Goal: Task Accomplishment & Management: Use online tool/utility

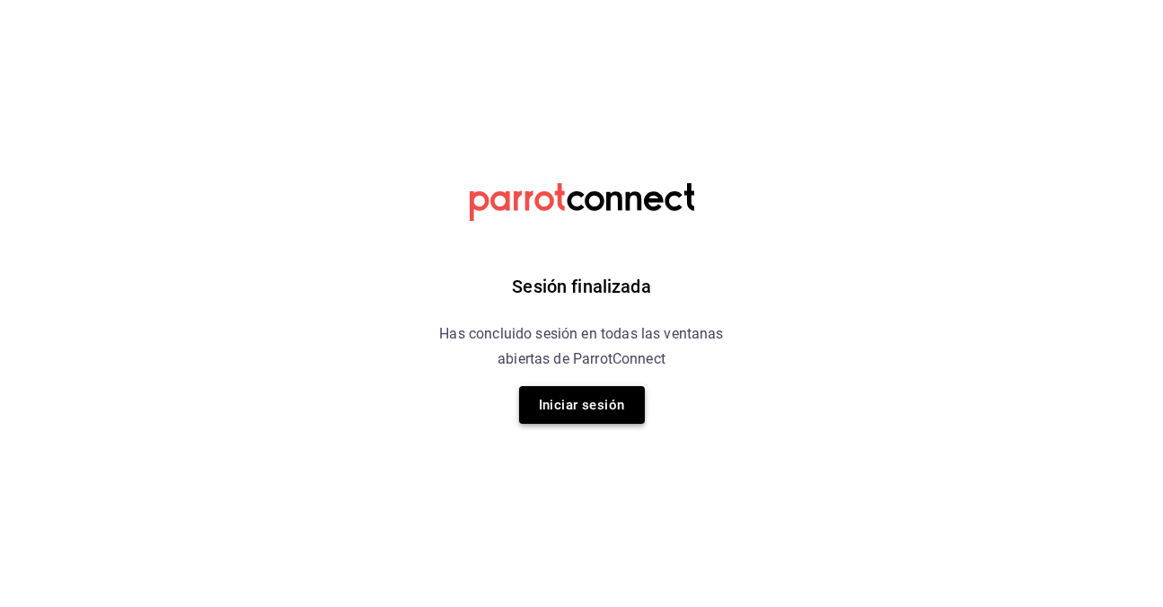
click at [617, 404] on button "Iniciar sesión" at bounding box center [582, 405] width 126 height 38
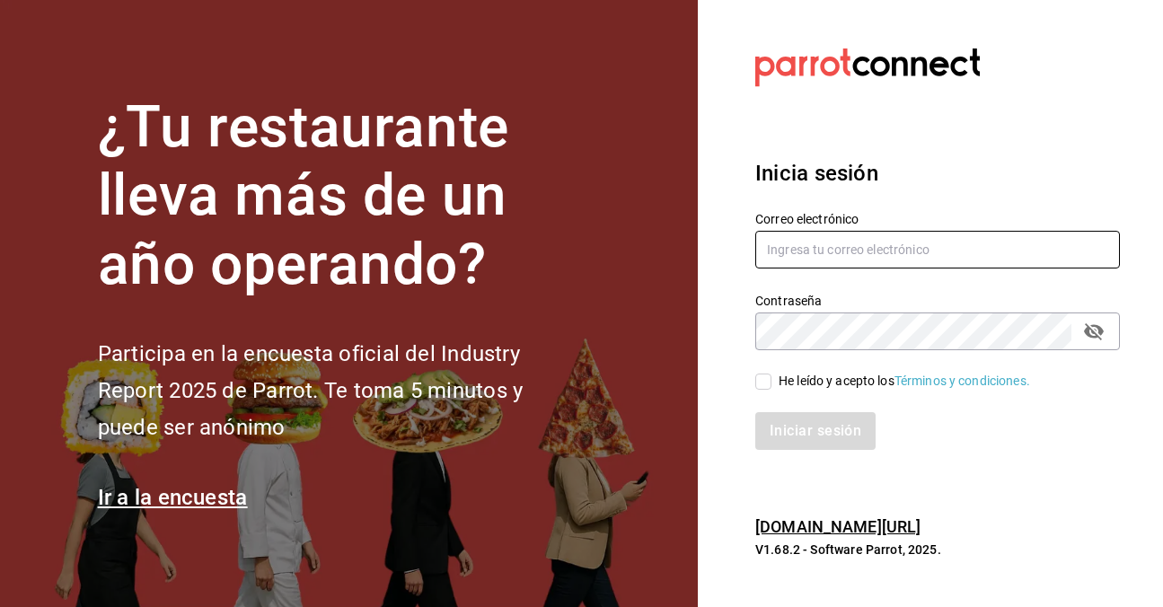
type input "[EMAIL_ADDRESS][DOMAIN_NAME]"
click at [757, 375] on input "He leído y acepto los Términos y condiciones." at bounding box center [763, 382] width 16 height 16
checkbox input "true"
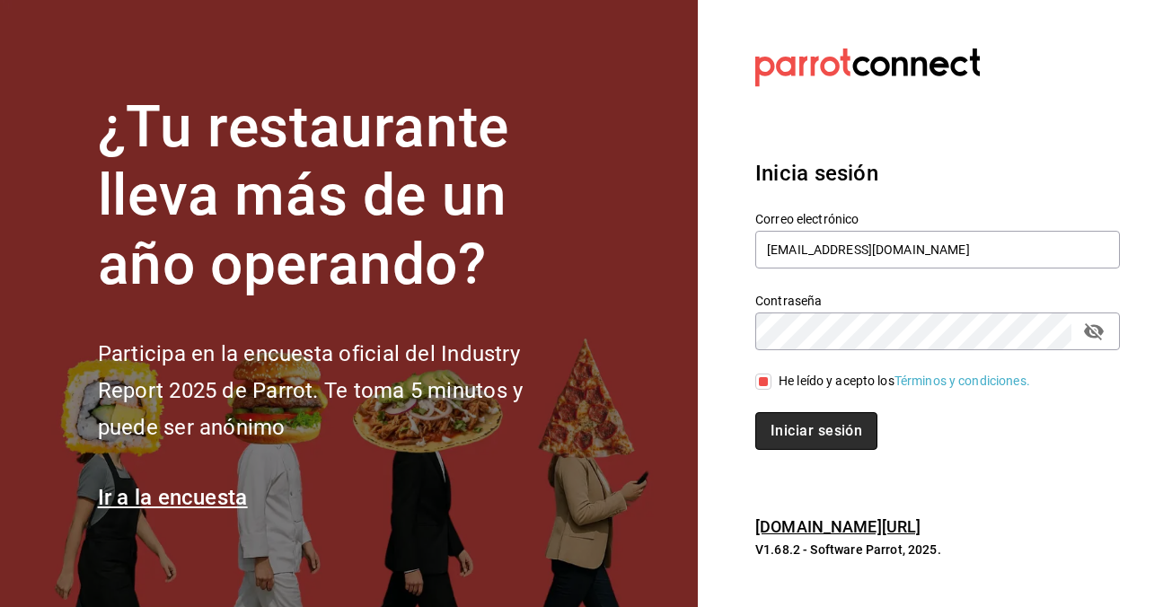
click at [764, 435] on button "Iniciar sesión" at bounding box center [816, 431] width 122 height 38
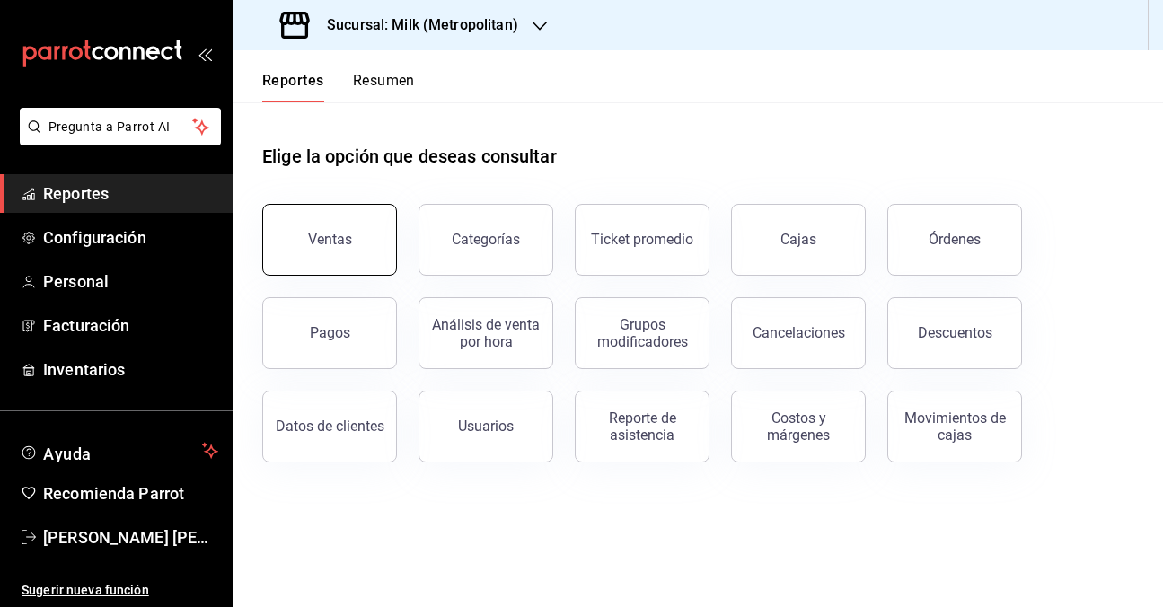
click at [295, 242] on button "Ventas" at bounding box center [329, 240] width 135 height 72
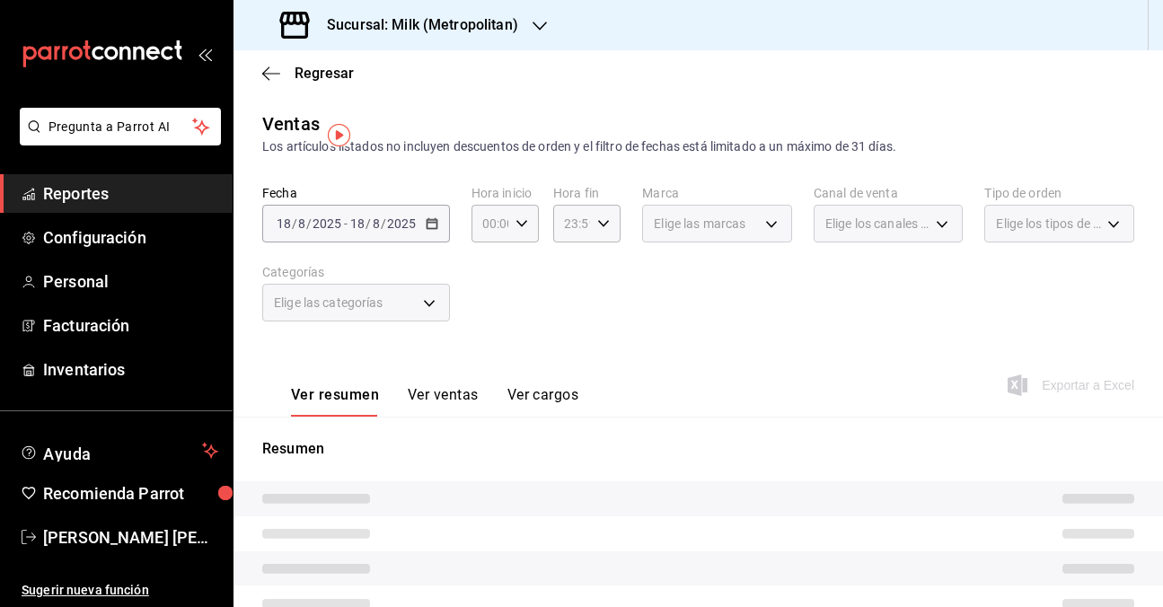
click at [533, 22] on icon "button" at bounding box center [540, 26] width 14 height 14
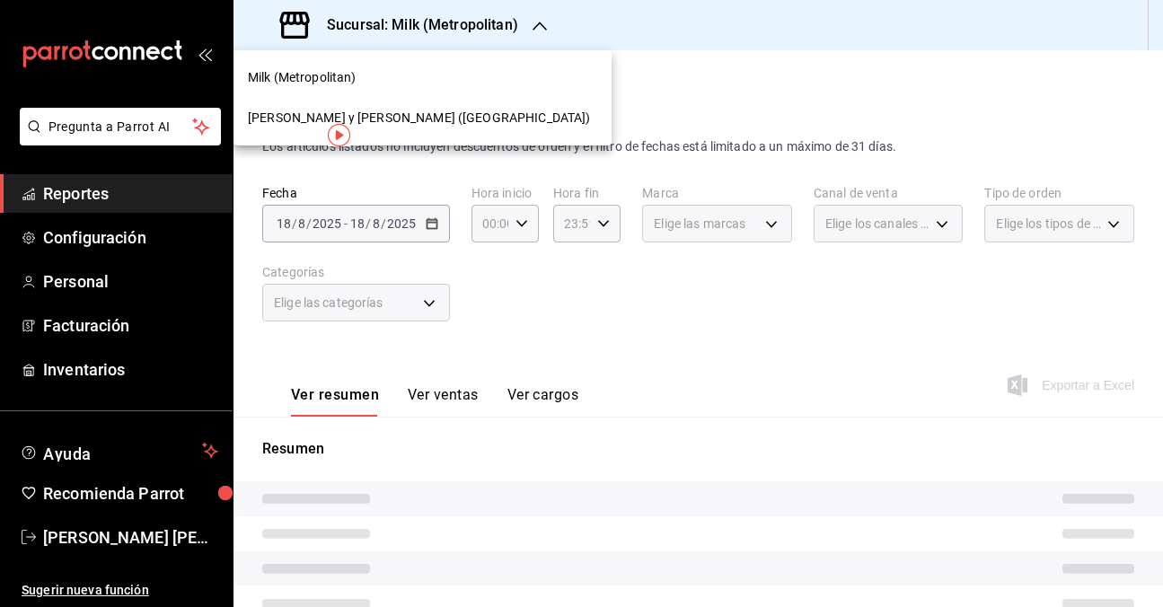
click at [294, 117] on span "[PERSON_NAME] y [PERSON_NAME] ([GEOGRAPHIC_DATA])" at bounding box center [419, 118] width 342 height 19
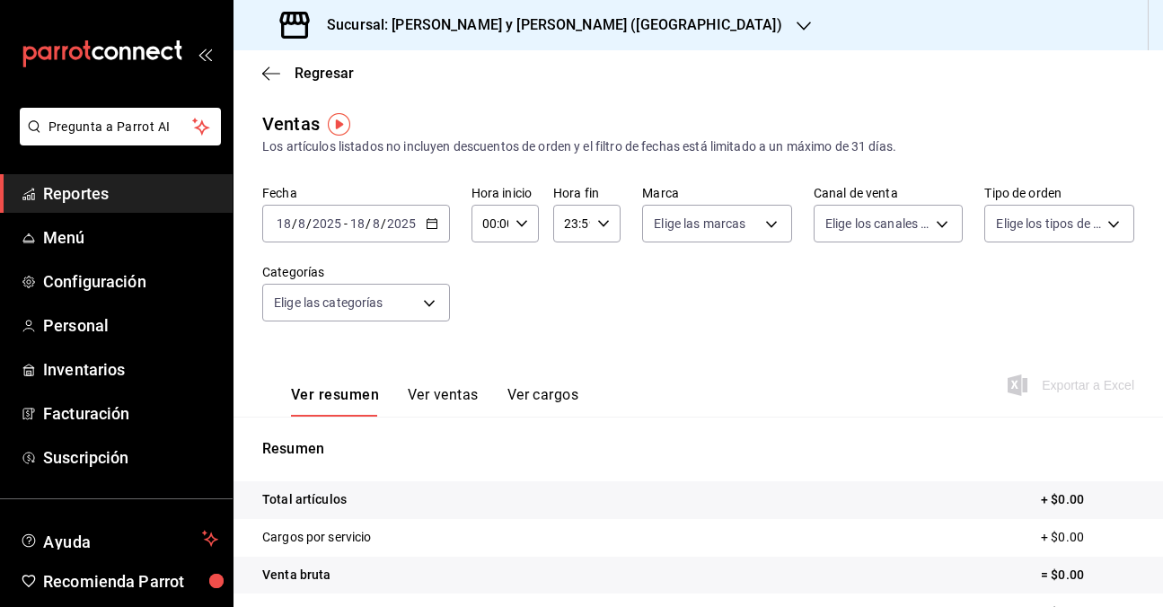
click at [428, 225] on icon "button" at bounding box center [432, 223] width 13 height 13
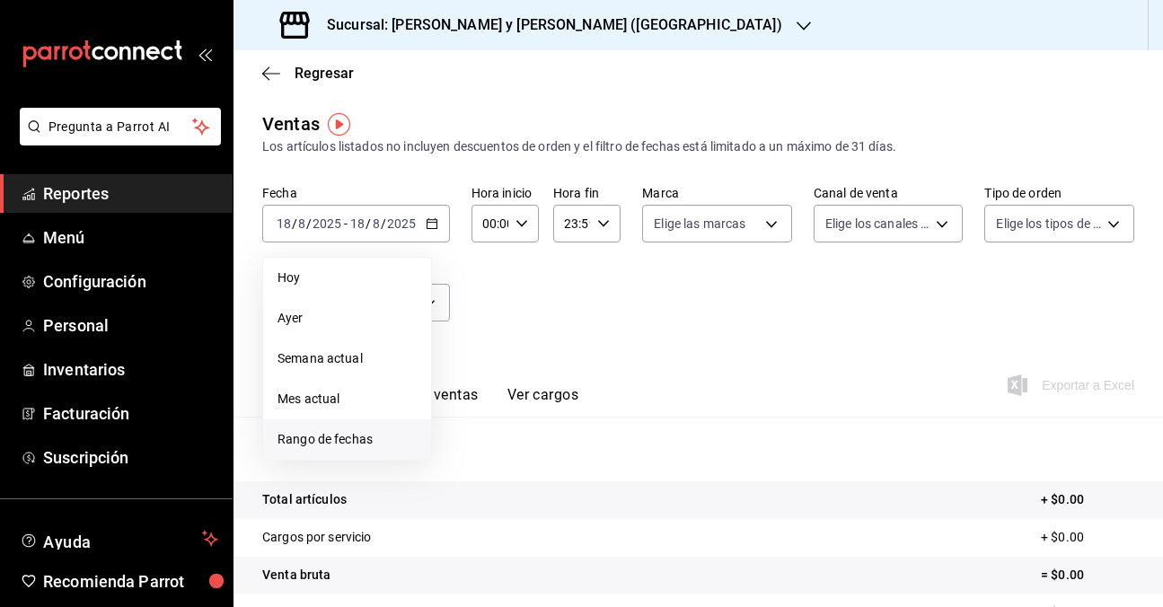
click at [330, 435] on span "Rango de fechas" at bounding box center [347, 439] width 139 height 19
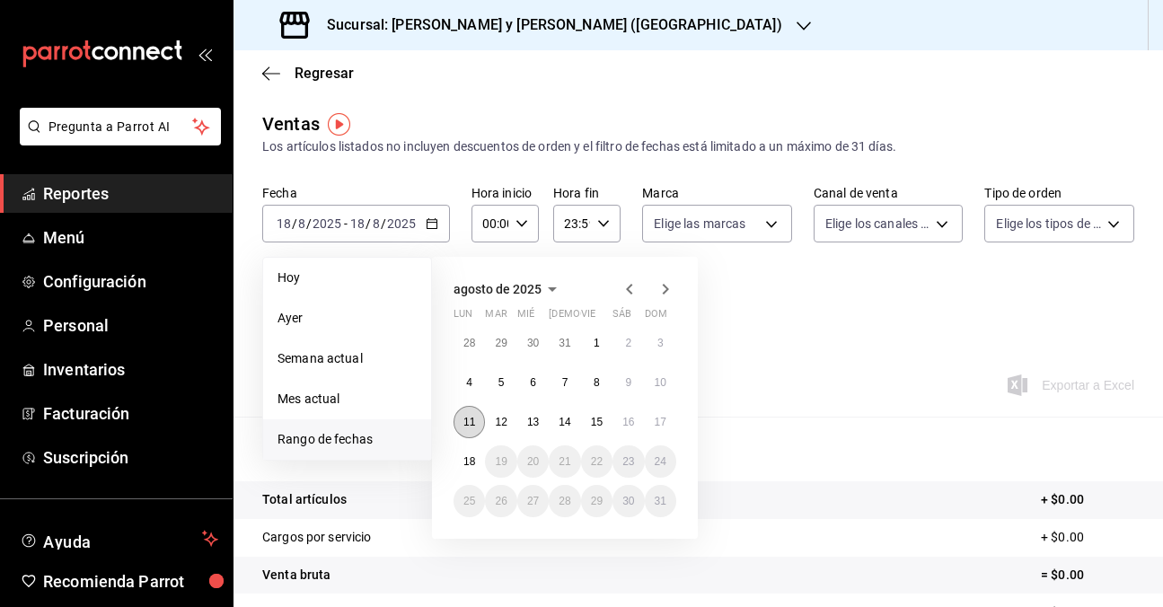
click at [472, 425] on abbr "11" at bounding box center [469, 422] width 12 height 13
click at [466, 459] on abbr "18" at bounding box center [469, 461] width 12 height 13
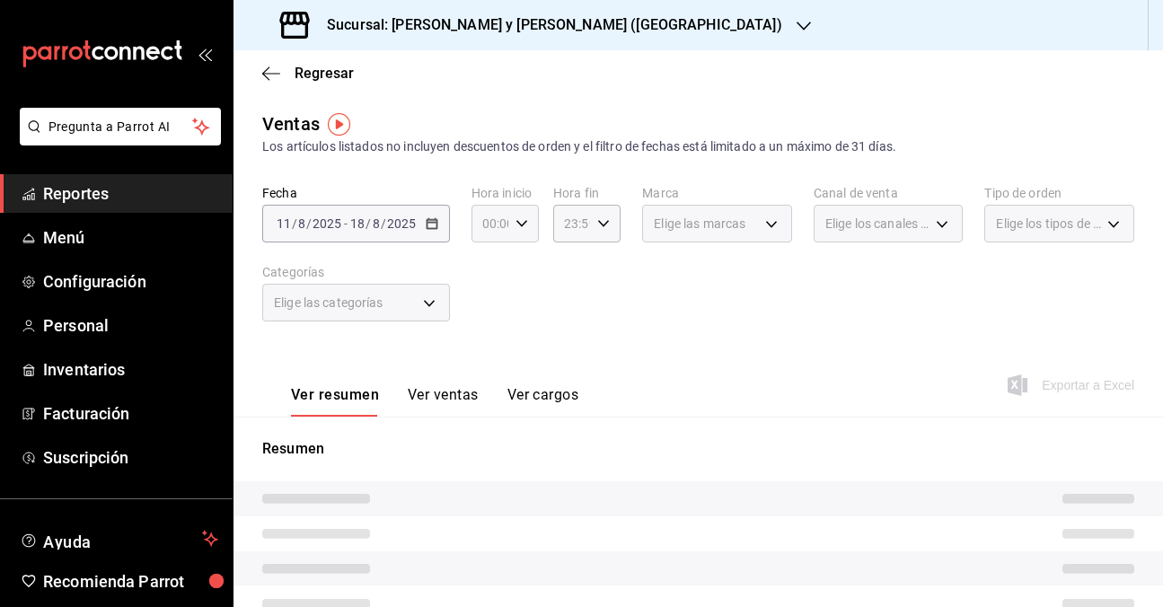
click at [522, 222] on icon "button" at bounding box center [522, 223] width 13 height 13
click at [489, 305] on span "05" at bounding box center [486, 305] width 4 height 14
type input "05:00"
click at [602, 223] on div at bounding box center [581, 303] width 1163 height 607
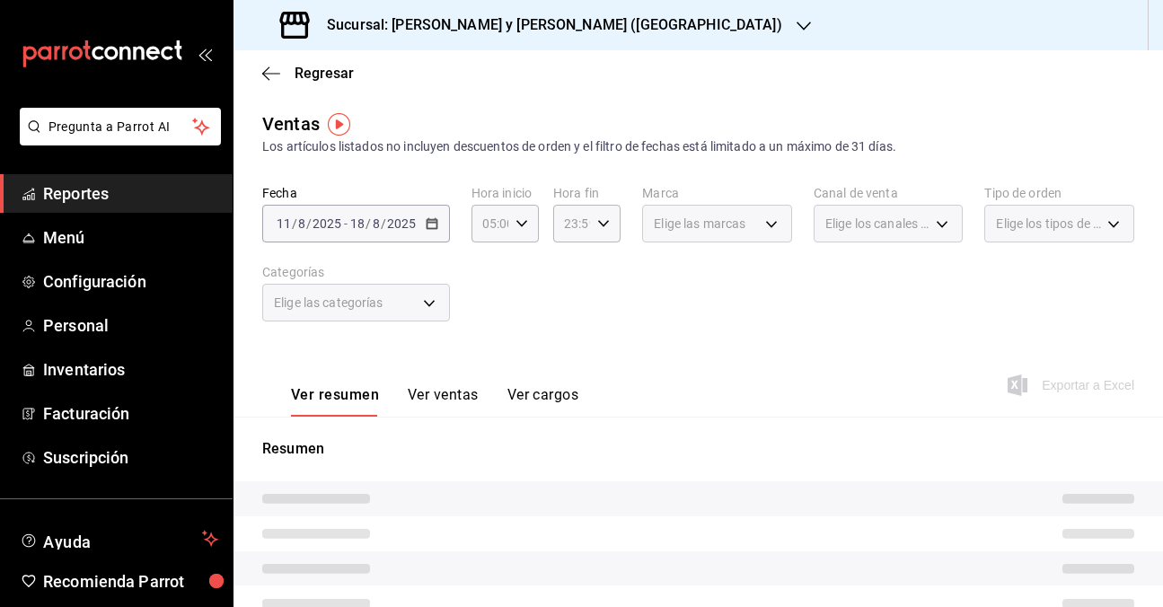
click at [602, 223] on icon "button" at bounding box center [603, 223] width 13 height 13
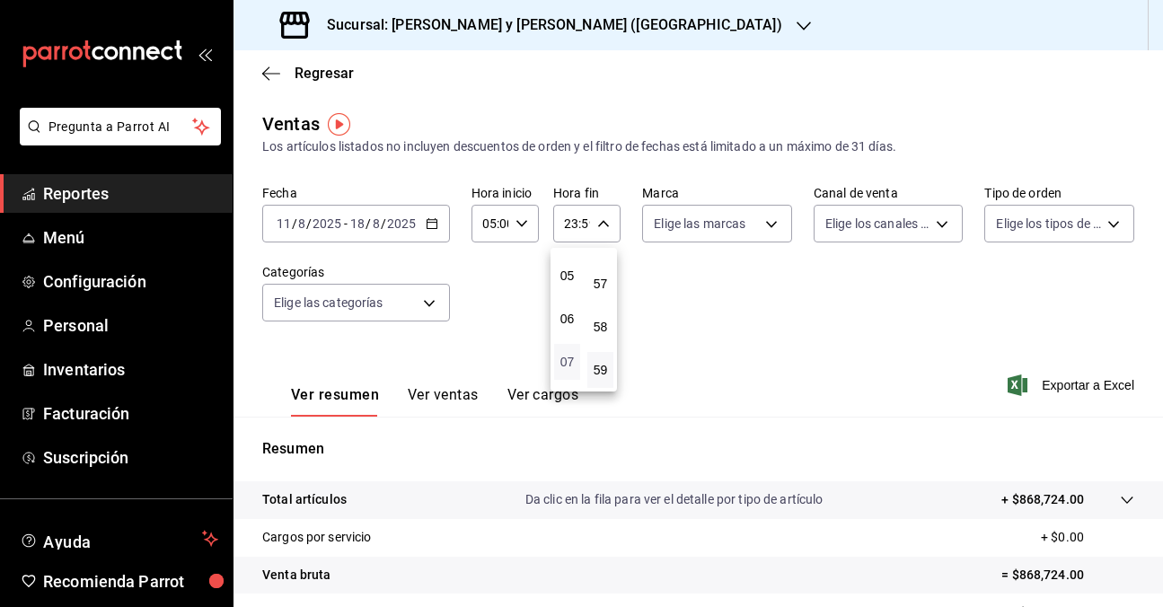
scroll to position [180, 0]
click at [565, 304] on span "05" at bounding box center [567, 305] width 4 height 14
click at [599, 270] on span "00" at bounding box center [600, 269] width 4 height 14
type input "05:00"
click at [433, 304] on div at bounding box center [581, 303] width 1163 height 607
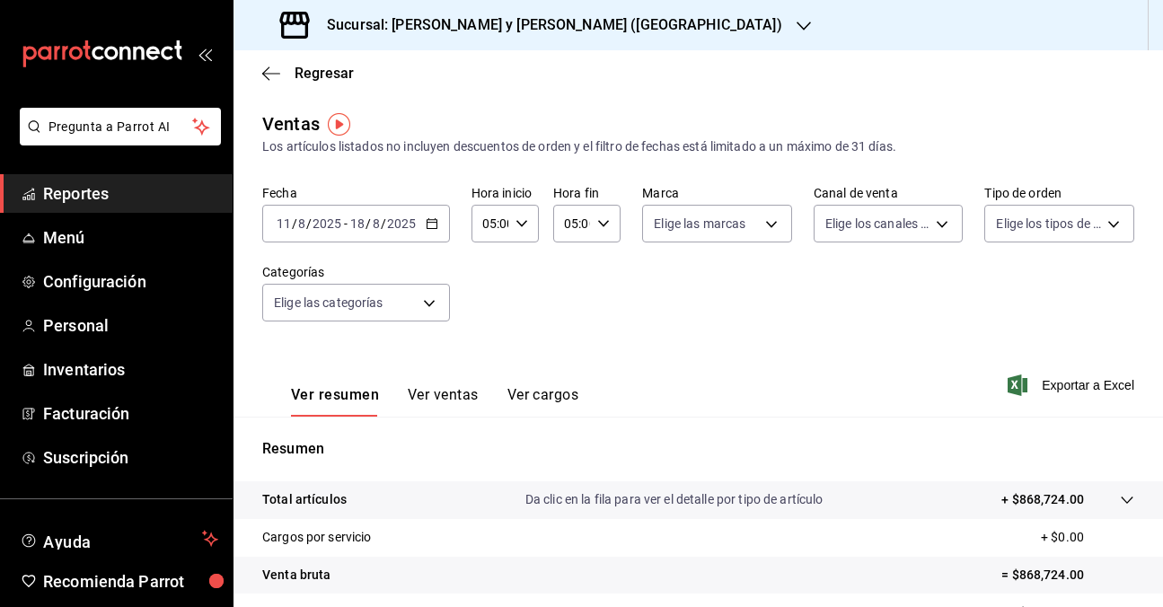
click at [432, 304] on body "Pregunta a Parrot AI Reportes Menú Configuración Personal Inventarios Facturaci…" at bounding box center [581, 303] width 1163 height 607
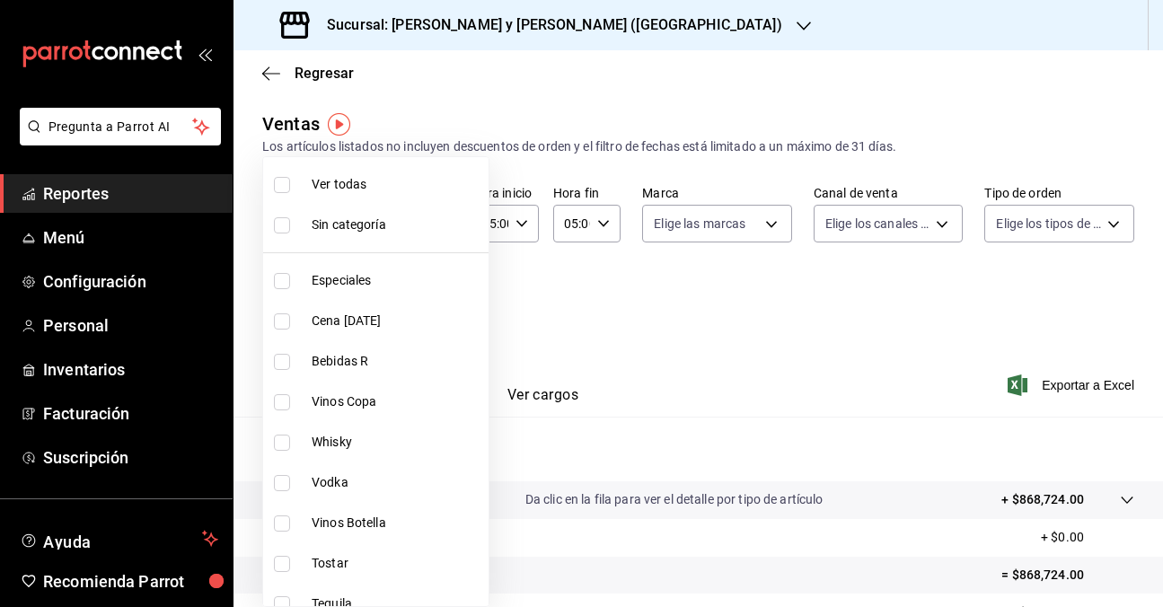
click at [280, 361] on input "checkbox" at bounding box center [282, 362] width 16 height 16
checkbox input "true"
type input "3e3b7fd2-fbe5-449e-8f2b-2816b629dbaa"
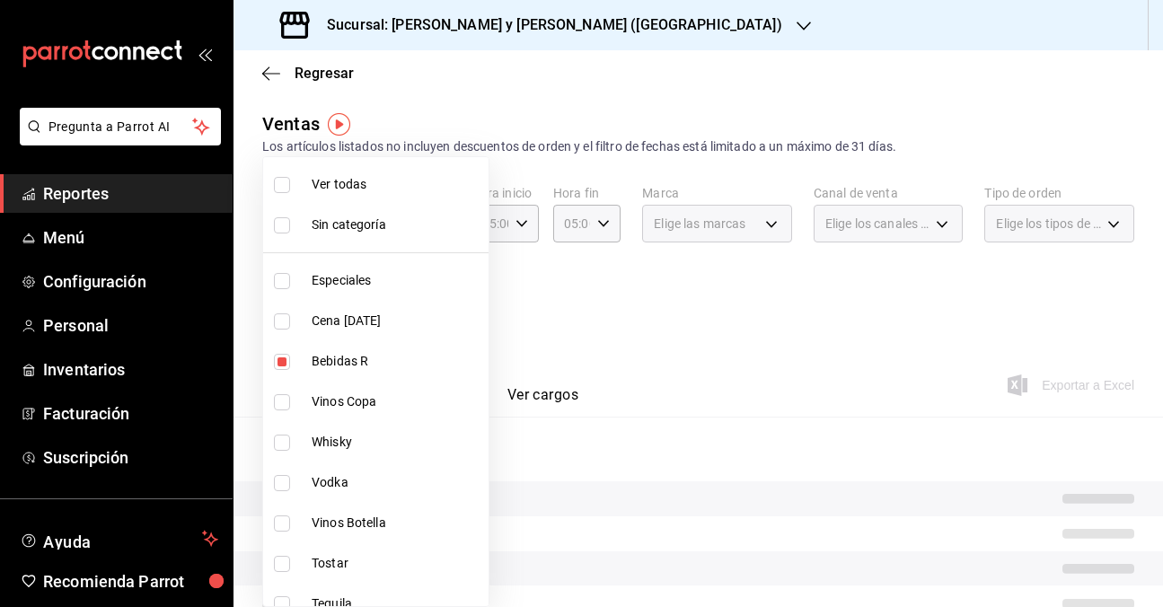
click at [283, 408] on input "checkbox" at bounding box center [282, 402] width 16 height 16
checkbox input "true"
type input "3e3b7fd2-fbe5-449e-8f2b-2816b629dbaa,5a1b0904-299f-4861-a40a-4c9b54b9e0f5"
click at [283, 443] on input "checkbox" at bounding box center [282, 443] width 16 height 16
checkbox input "true"
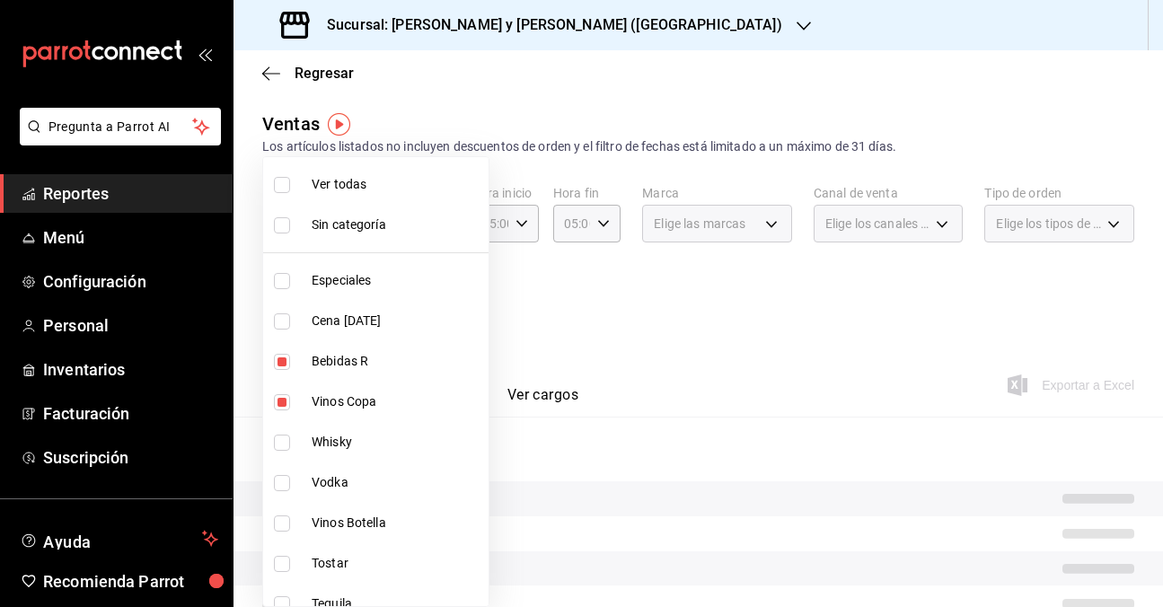
type input "3e3b7fd2-fbe5-449e-8f2b-2816b629dbaa,5a1b0904-299f-4861-a40a-4c9b54b9e0f5,a10f5…"
click at [283, 480] on input "checkbox" at bounding box center [282, 483] width 16 height 16
checkbox input "true"
type input "3e3b7fd2-fbe5-449e-8f2b-2816b629dbaa,5a1b0904-299f-4861-a40a-4c9b54b9e0f5,a10f5…"
click at [283, 527] on input "checkbox" at bounding box center [282, 524] width 16 height 16
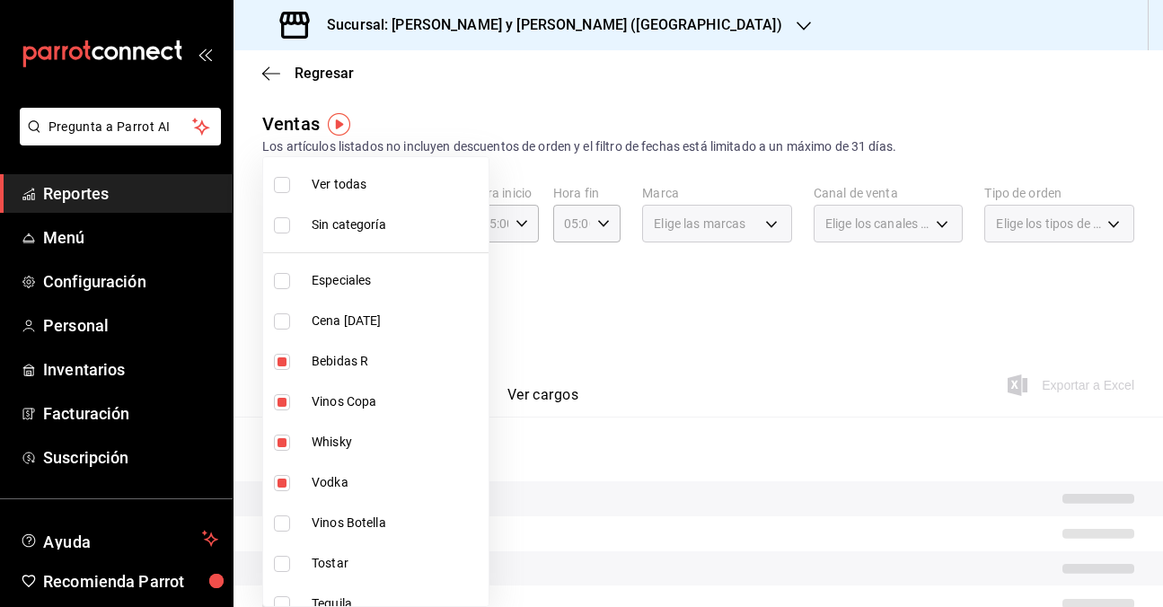
checkbox input "true"
type input "3e3b7fd2-fbe5-449e-8f2b-2816b629dbaa,5a1b0904-299f-4861-a40a-4c9b54b9e0f5,a10f5…"
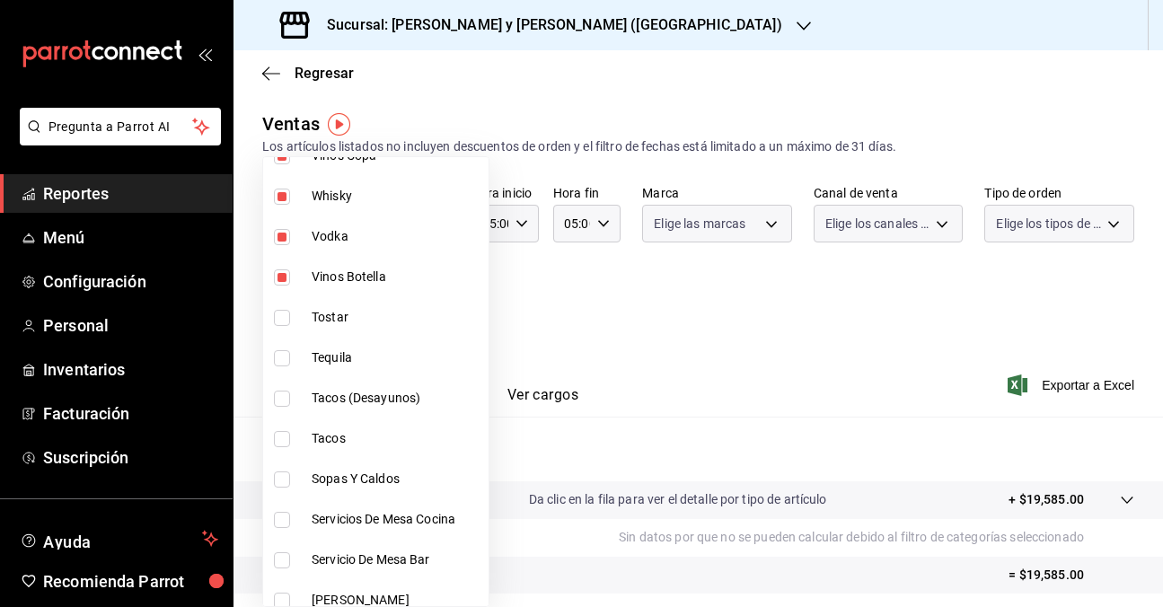
scroll to position [269, 0]
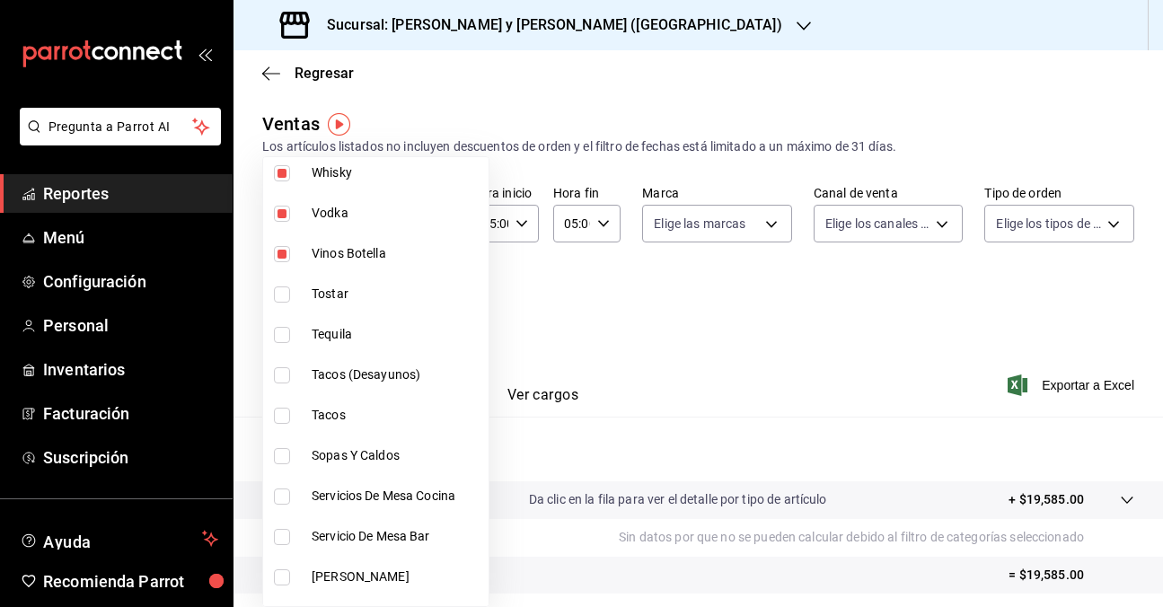
click at [282, 333] on input "checkbox" at bounding box center [282, 335] width 16 height 16
checkbox input "true"
type input "3e3b7fd2-fbe5-449e-8f2b-2816b629dbaa,5a1b0904-299f-4861-a40a-4c9b54b9e0f5,a10f5…"
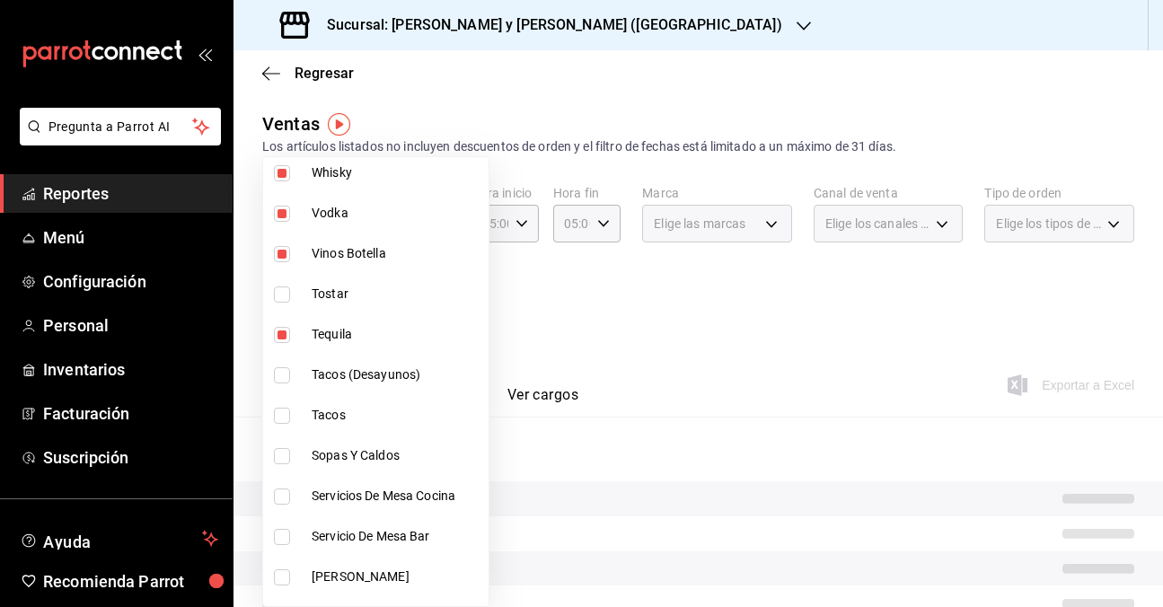
scroll to position [359, 0]
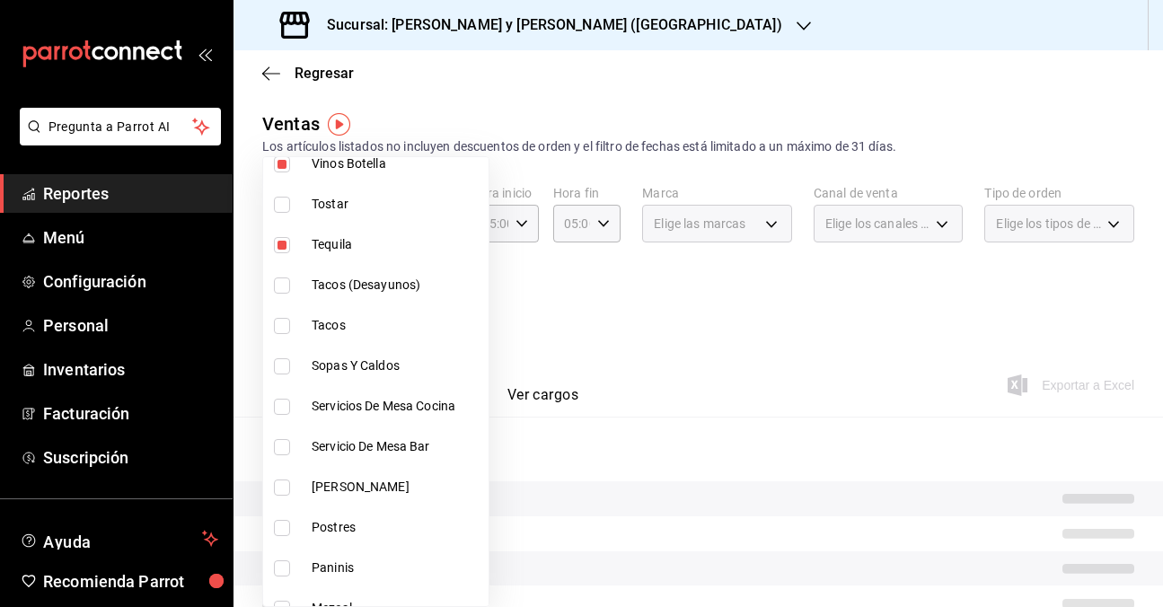
click at [282, 490] on input "checkbox" at bounding box center [282, 488] width 16 height 16
checkbox input "true"
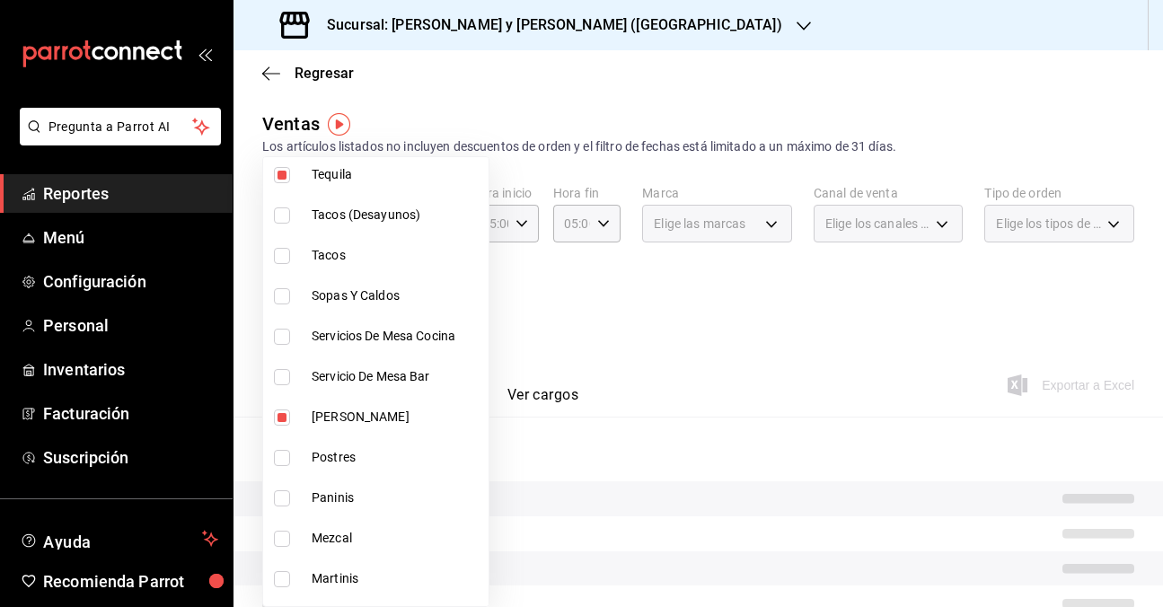
scroll to position [539, 0]
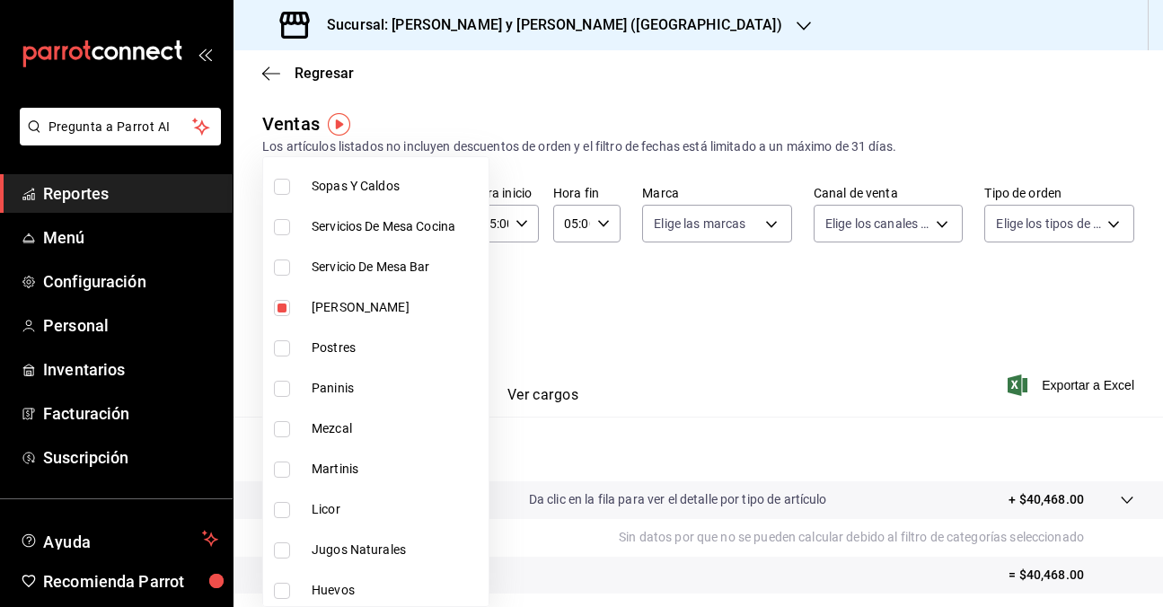
click at [272, 428] on li "Mezcal" at bounding box center [375, 429] width 225 height 40
type input "3e3b7fd2-fbe5-449e-8f2b-2816b629dbaa,5a1b0904-299f-4861-a40a-4c9b54b9e0f5,a10f5…"
checkbox input "true"
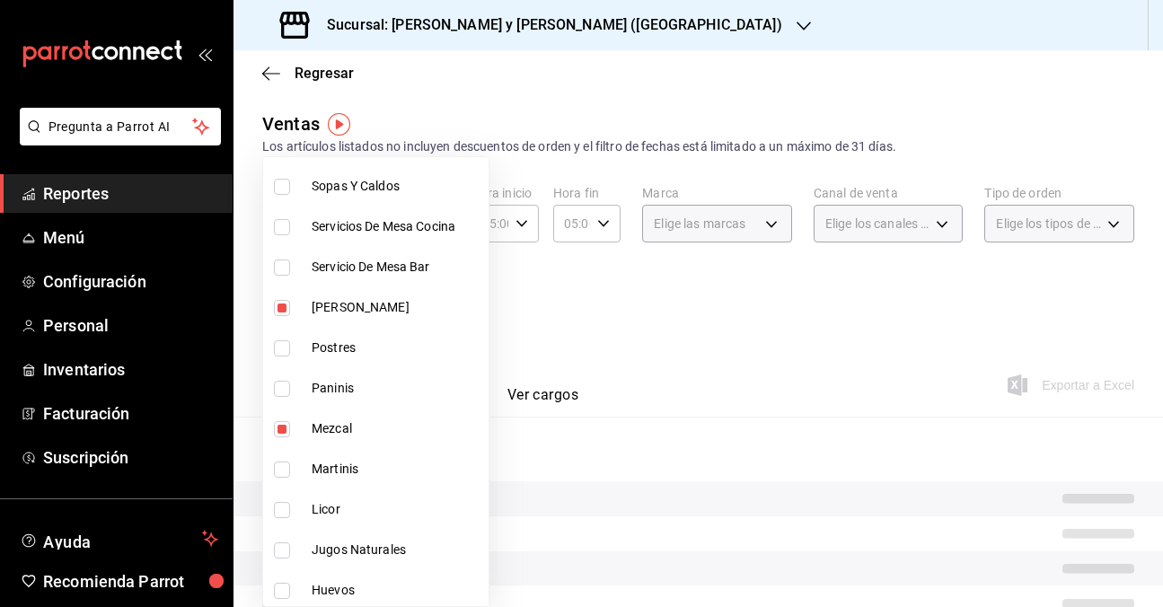
click at [278, 472] on input "checkbox" at bounding box center [282, 470] width 16 height 16
checkbox input "true"
click at [288, 507] on input "checkbox" at bounding box center [282, 510] width 16 height 16
checkbox input "true"
type input "3e3b7fd2-fbe5-449e-8f2b-2816b629dbaa,5a1b0904-299f-4861-a40a-4c9b54b9e0f5,a10f5…"
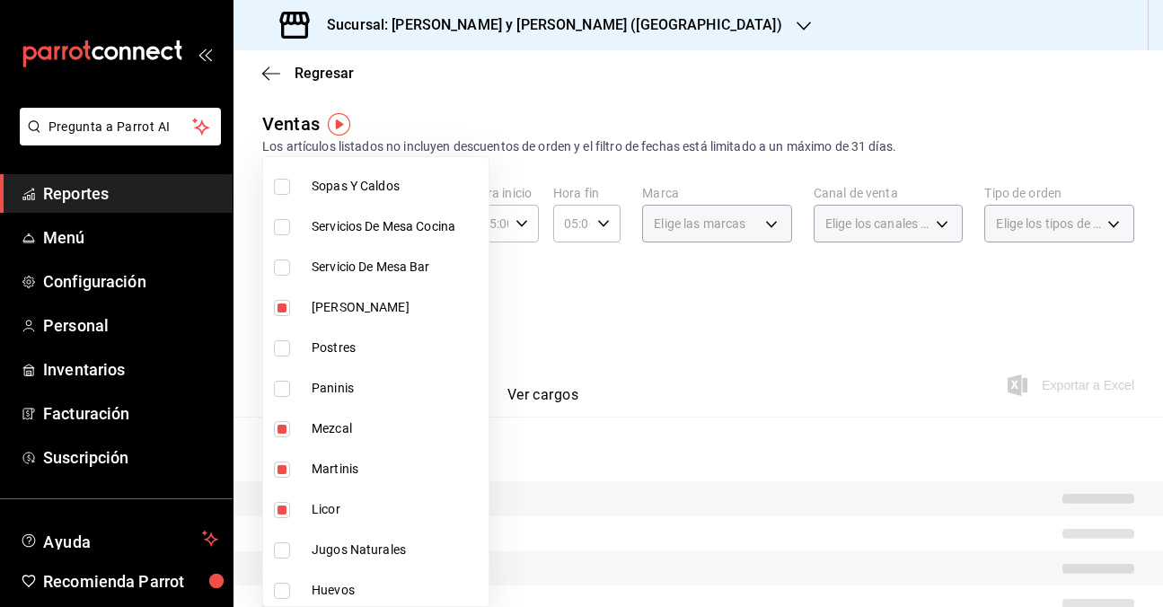
click at [284, 551] on input "checkbox" at bounding box center [282, 550] width 16 height 16
checkbox input "true"
type input "3e3b7fd2-fbe5-449e-8f2b-2816b629dbaa,5a1b0904-299f-4861-a40a-4c9b54b9e0f5,a10f5…"
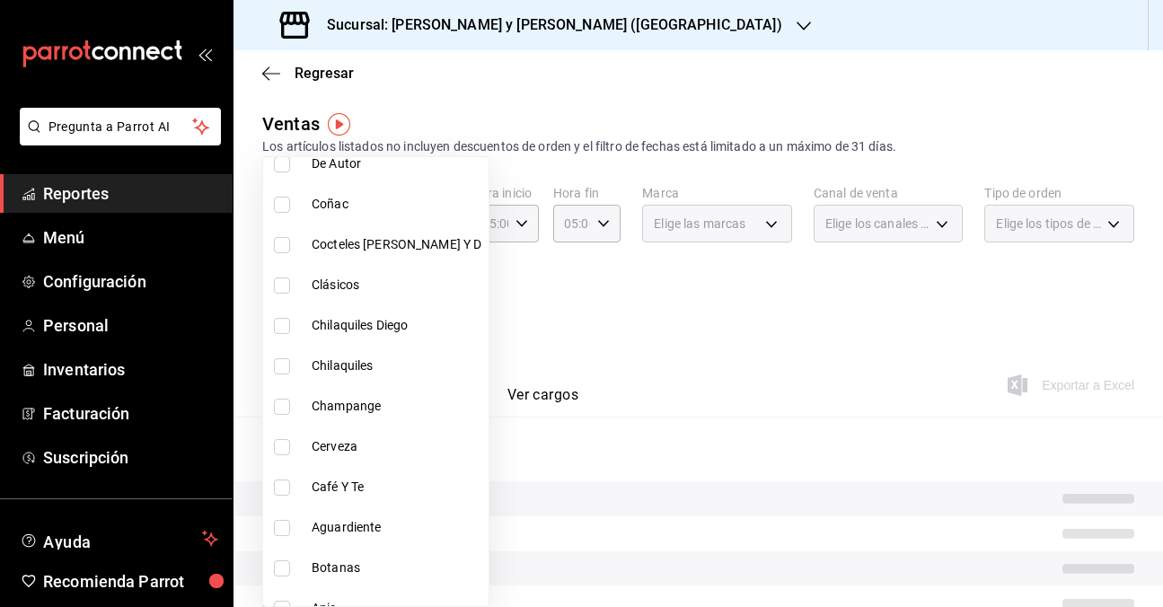
scroll to position [1230, 0]
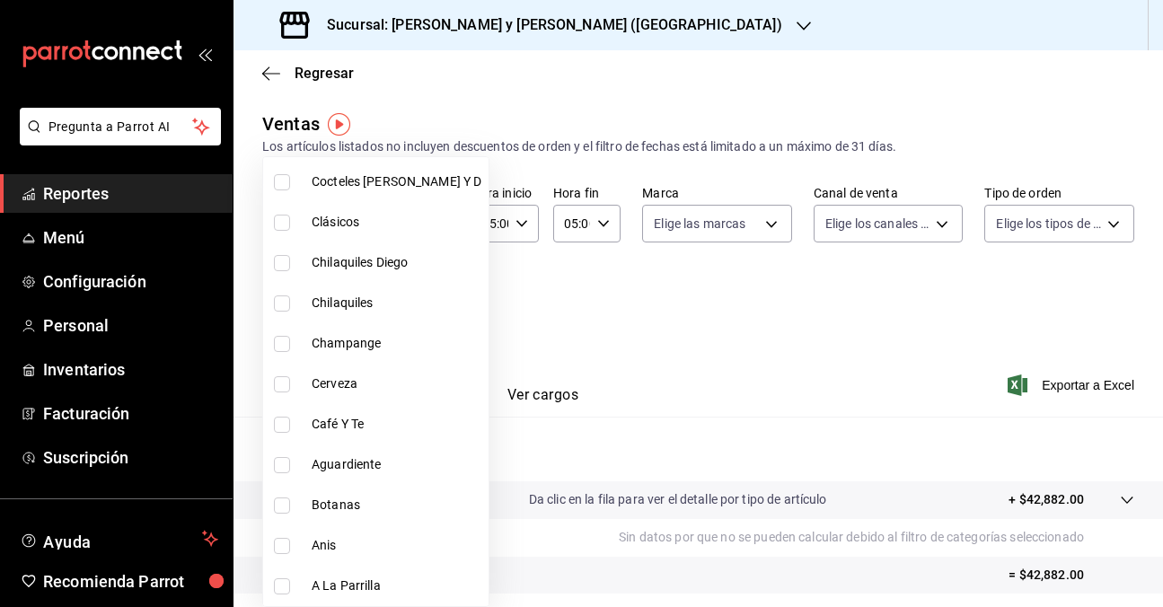
click at [287, 547] on input "checkbox" at bounding box center [282, 546] width 16 height 16
checkbox input "true"
type input "3e3b7fd2-fbe5-449e-8f2b-2816b629dbaa,5a1b0904-299f-4861-a40a-4c9b54b9e0f5,a10f5…"
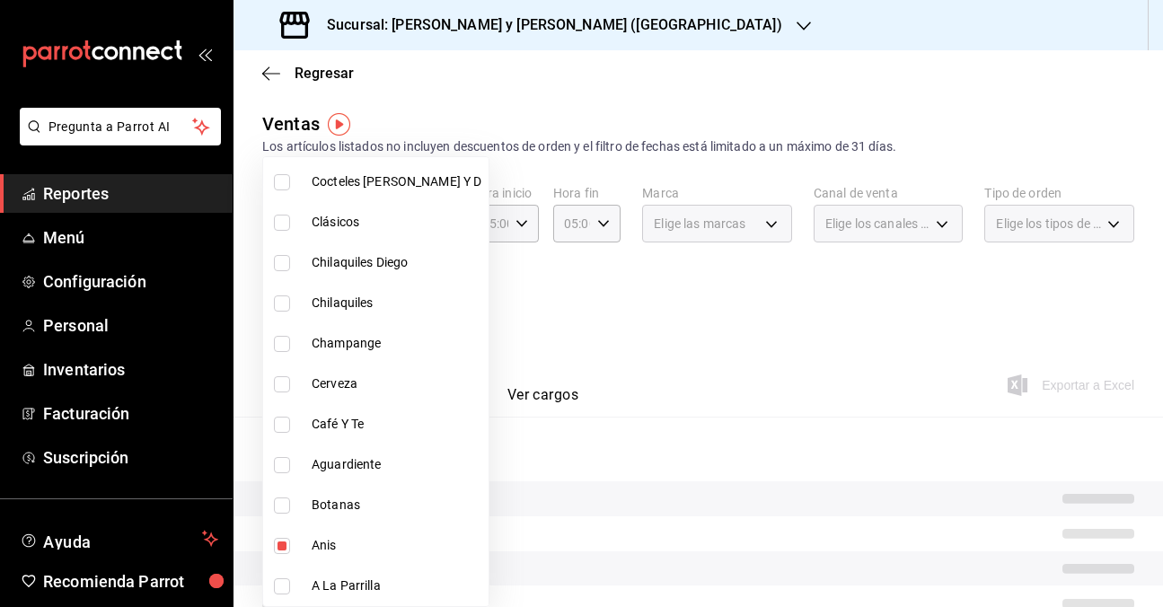
click at [285, 464] on input "checkbox" at bounding box center [282, 465] width 16 height 16
checkbox input "true"
type input "3e3b7fd2-fbe5-449e-8f2b-2816b629dbaa,5a1b0904-299f-4861-a40a-4c9b54b9e0f5,a10f5…"
click at [289, 419] on input "checkbox" at bounding box center [282, 425] width 16 height 16
checkbox input "true"
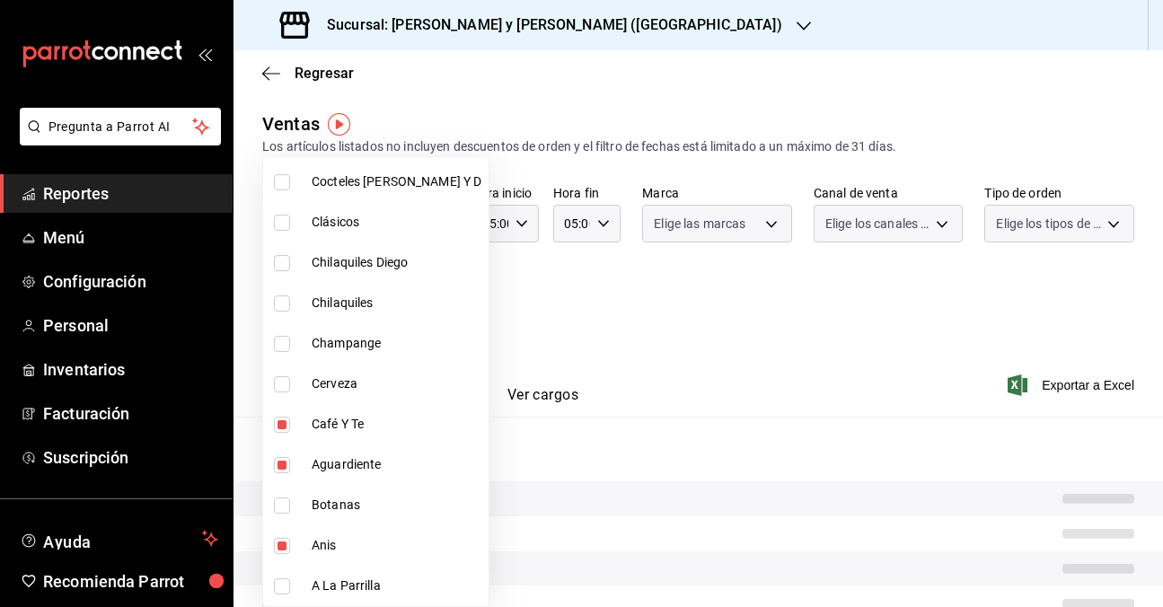
type input "3e3b7fd2-fbe5-449e-8f2b-2816b629dbaa,5a1b0904-299f-4861-a40a-4c9b54b9e0f5,a10f5…"
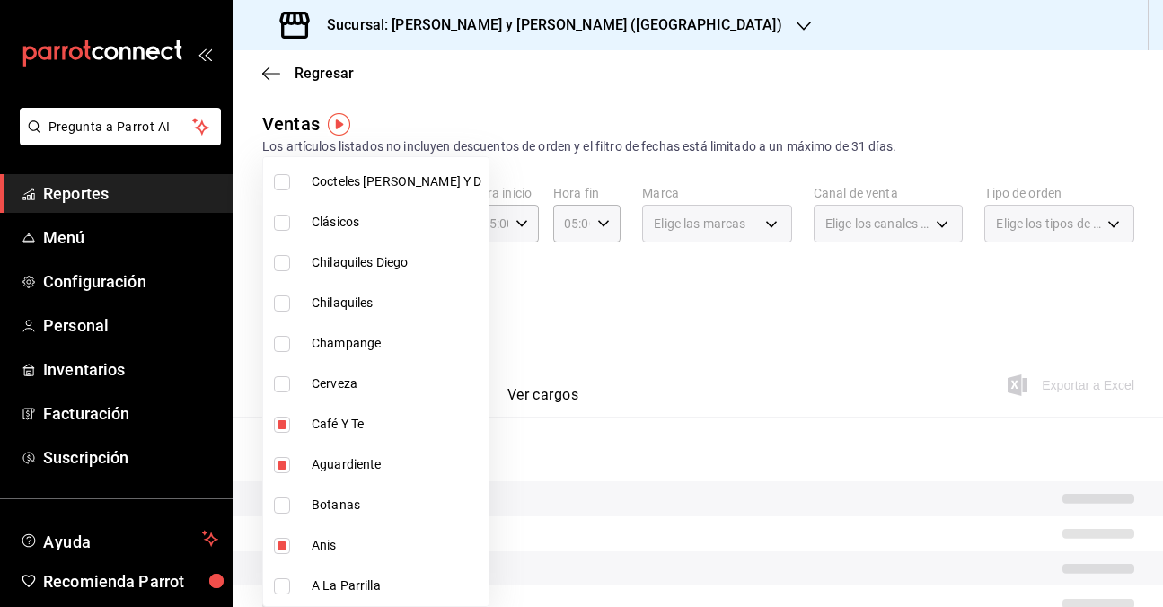
click at [288, 383] on input "checkbox" at bounding box center [282, 384] width 16 height 16
checkbox input "true"
type input "3e3b7fd2-fbe5-449e-8f2b-2816b629dbaa,5a1b0904-299f-4861-a40a-4c9b54b9e0f5,a10f5…"
click at [286, 343] on input "checkbox" at bounding box center [282, 344] width 16 height 16
checkbox input "true"
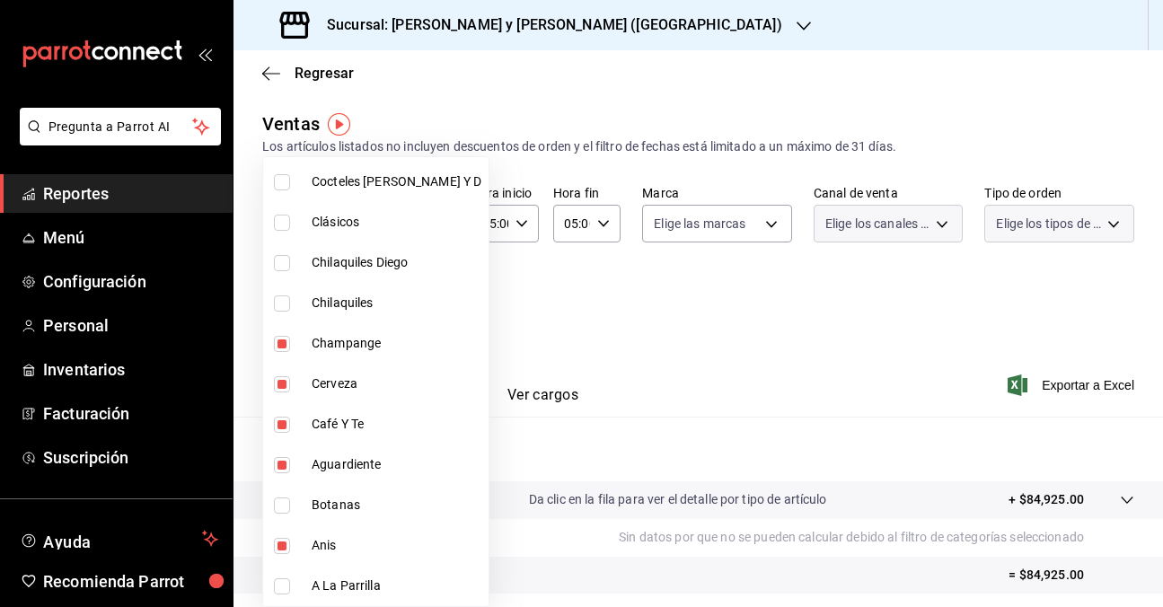
type input "3e3b7fd2-fbe5-449e-8f2b-2816b629dbaa,5a1b0904-299f-4861-a40a-4c9b54b9e0f5,a10f5…"
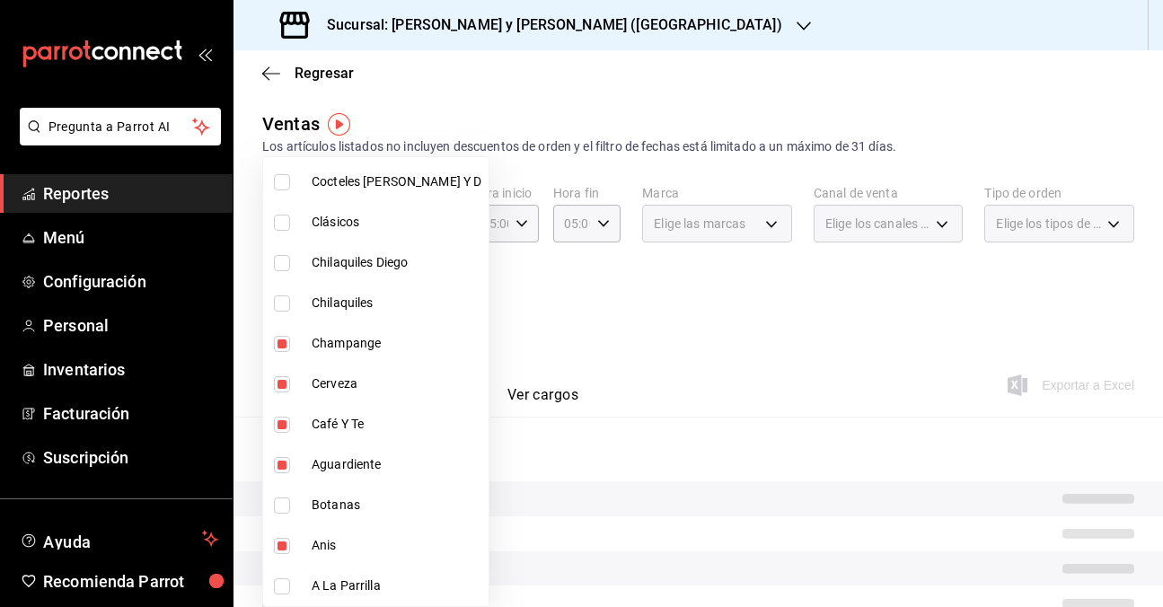
click at [282, 227] on input "checkbox" at bounding box center [282, 223] width 16 height 16
checkbox input "true"
type input "3e3b7fd2-fbe5-449e-8f2b-2816b629dbaa,5a1b0904-299f-4861-a40a-4c9b54b9e0f5,a10f5…"
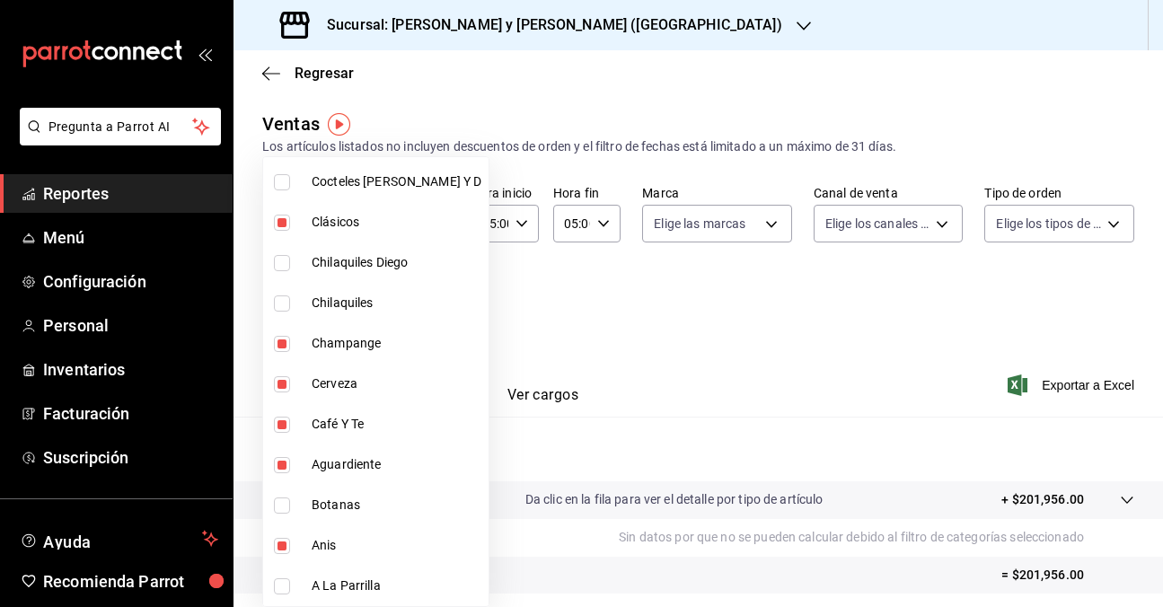
click at [281, 180] on input "checkbox" at bounding box center [282, 182] width 16 height 16
checkbox input "true"
type input "3e3b7fd2-fbe5-449e-8f2b-2816b629dbaa,5a1b0904-299f-4861-a40a-4c9b54b9e0f5,a10f5…"
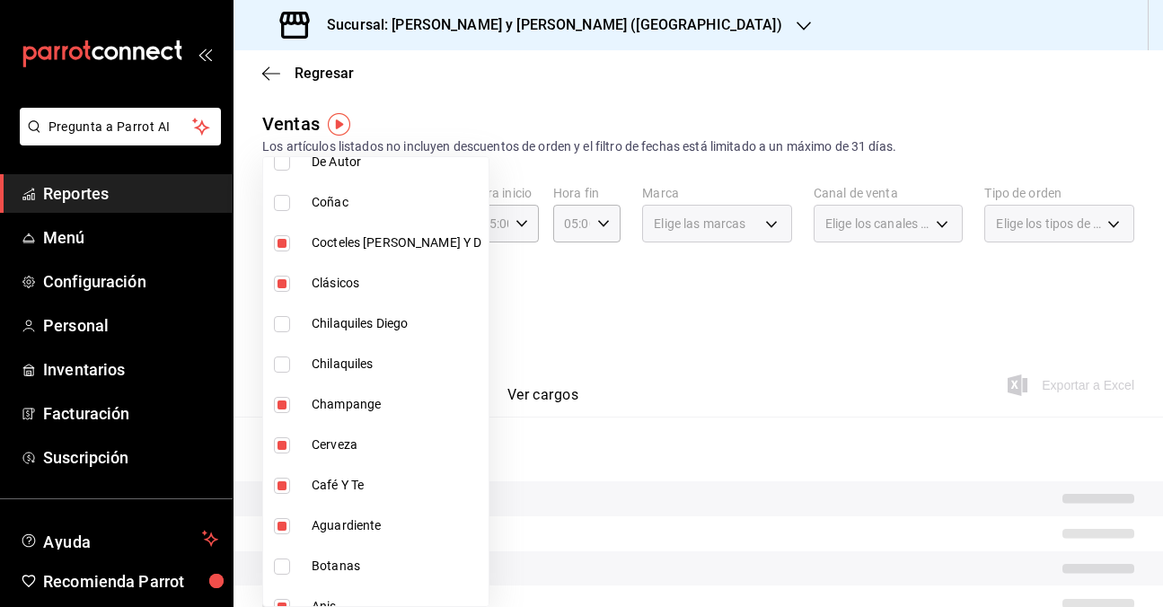
scroll to position [1141, 0]
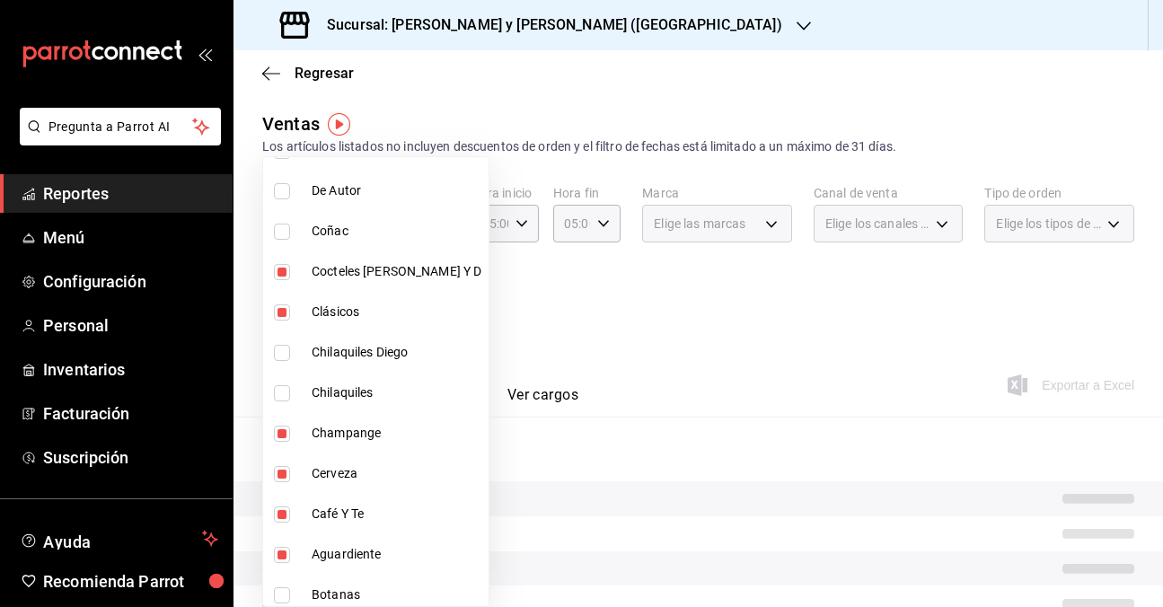
click at [280, 234] on input "checkbox" at bounding box center [282, 232] width 16 height 16
checkbox input "true"
type input "3e3b7fd2-fbe5-449e-8f2b-2816b629dbaa,5a1b0904-299f-4861-a40a-4c9b54b9e0f5,a10f5…"
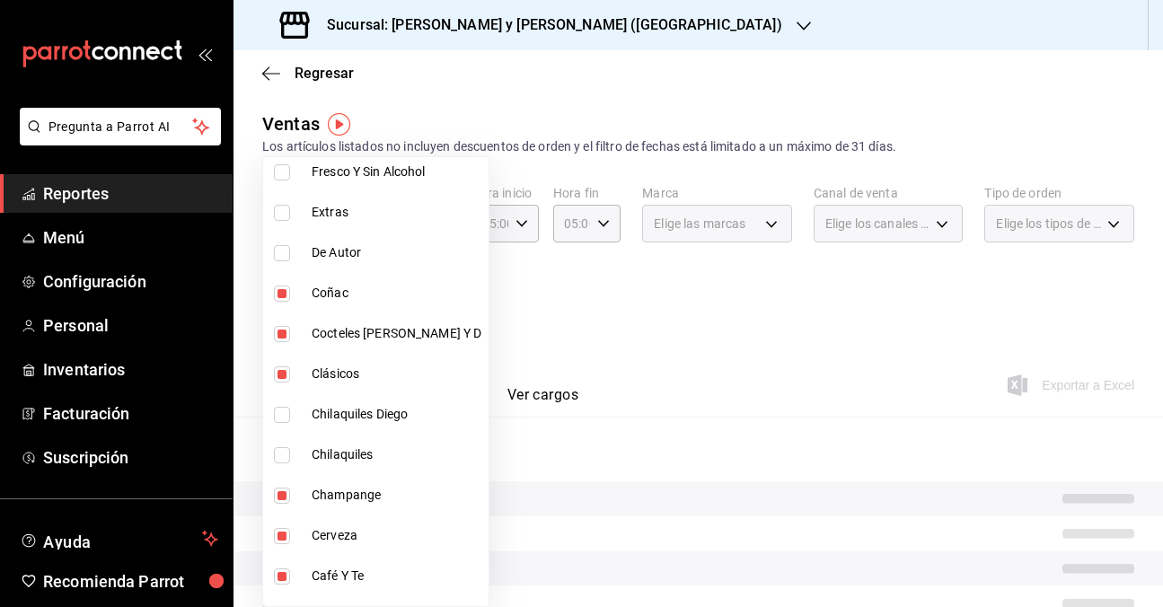
scroll to position [1051, 0]
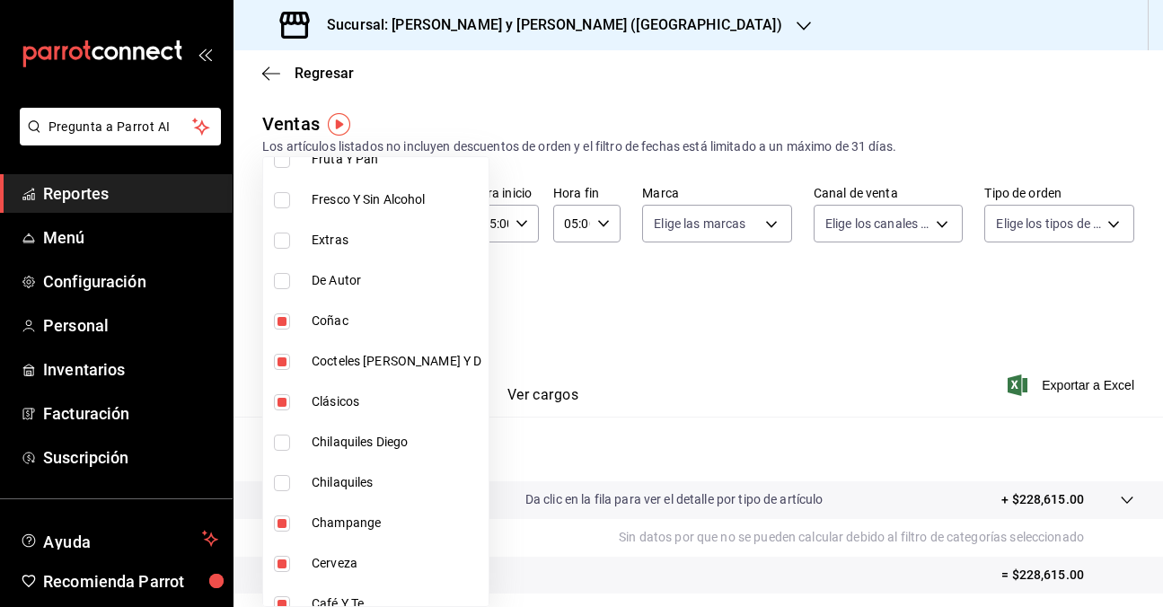
click at [289, 202] on input "checkbox" at bounding box center [282, 200] width 16 height 16
checkbox input "true"
type input "3e3b7fd2-fbe5-449e-8f2b-2816b629dbaa,5a1b0904-299f-4861-a40a-4c9b54b9e0f5,a10f5…"
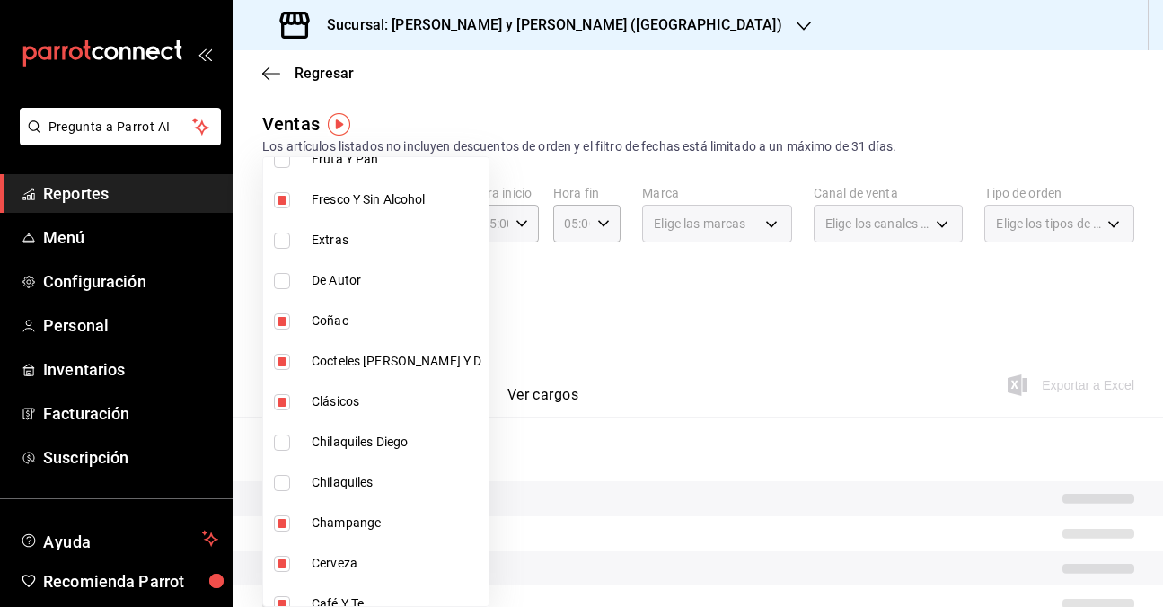
scroll to position [961, 0]
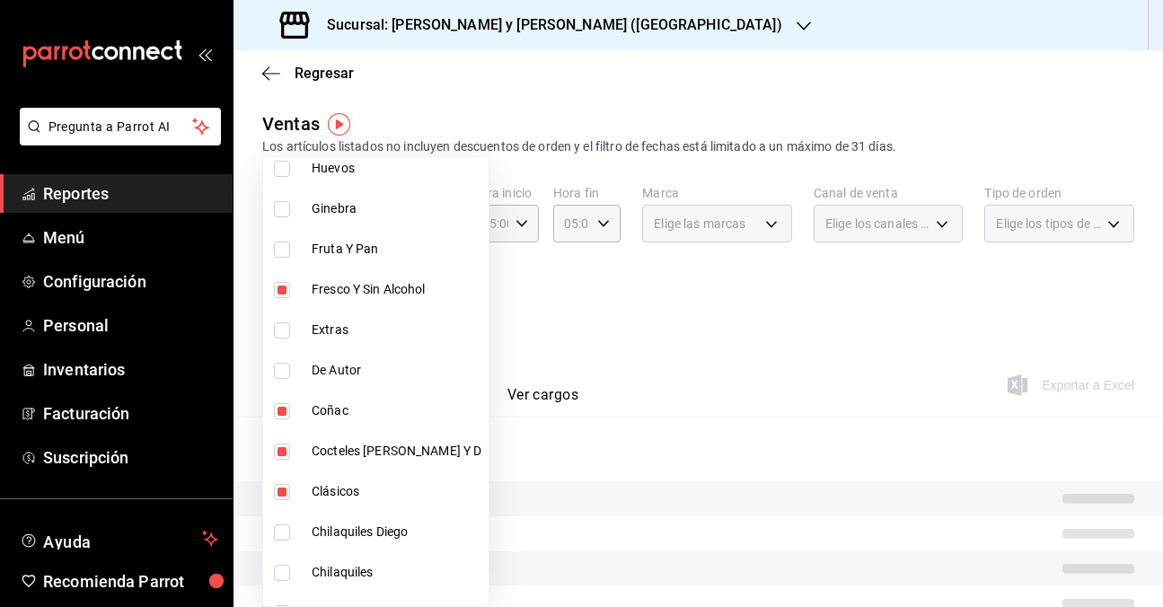
click at [289, 203] on input "checkbox" at bounding box center [282, 209] width 16 height 16
checkbox input "true"
type input "3e3b7fd2-fbe5-449e-8f2b-2816b629dbaa,5a1b0904-299f-4861-a40a-4c9b54b9e0f5,a10f5…"
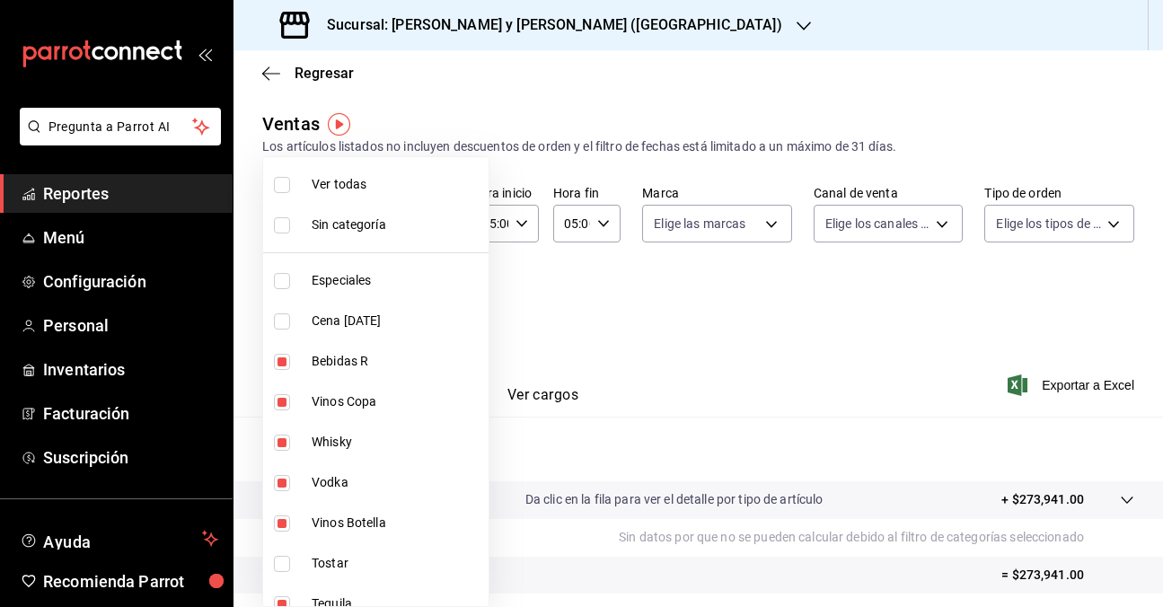
click at [513, 298] on div at bounding box center [581, 303] width 1163 height 607
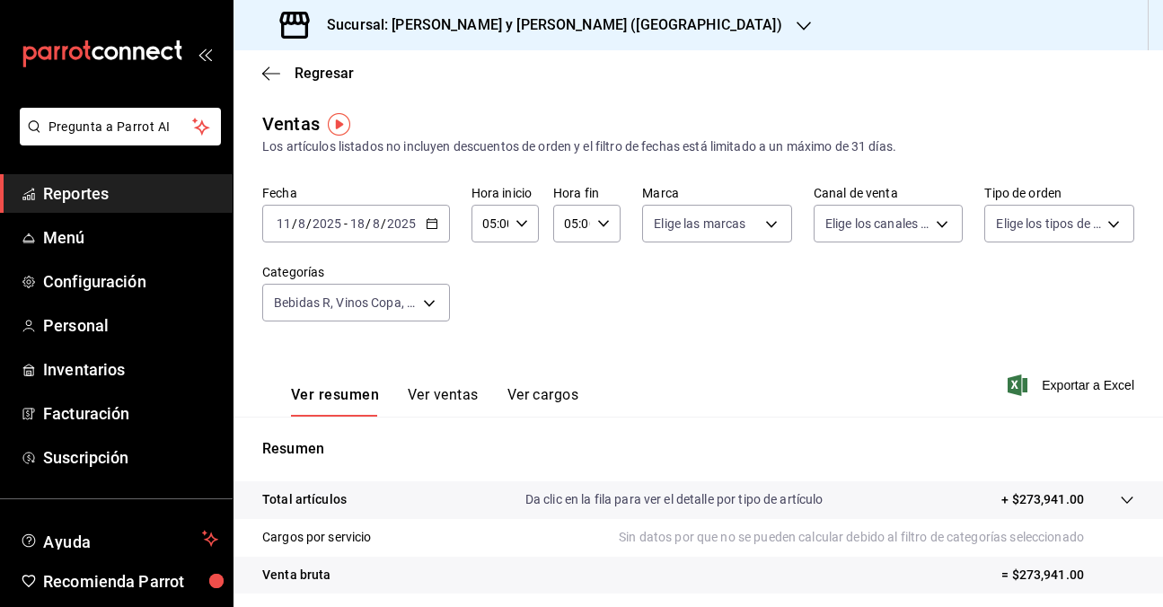
click at [1051, 389] on font "Exportar a Excel" at bounding box center [1088, 385] width 93 height 14
click at [1051, 389] on div "Exportando a excel..." at bounding box center [1061, 385] width 145 height 16
